Goal: Browse casually: Explore the website without a specific task or goal

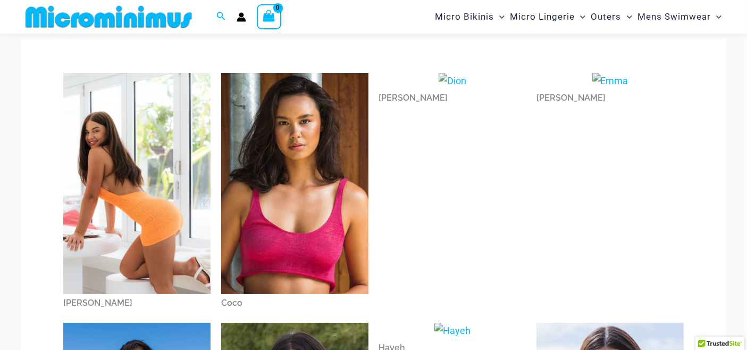
scroll to position [54, 0]
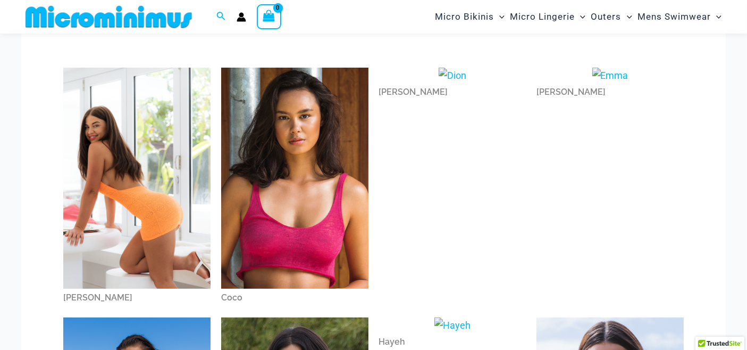
click at [280, 181] on img at bounding box center [294, 178] width 147 height 221
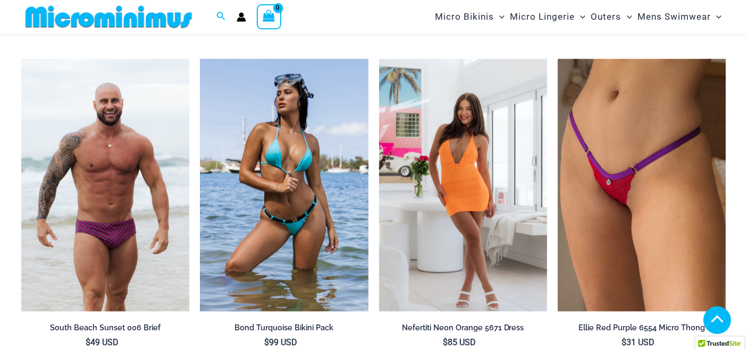
scroll to position [2027, 0]
